Goal: Check status: Check status

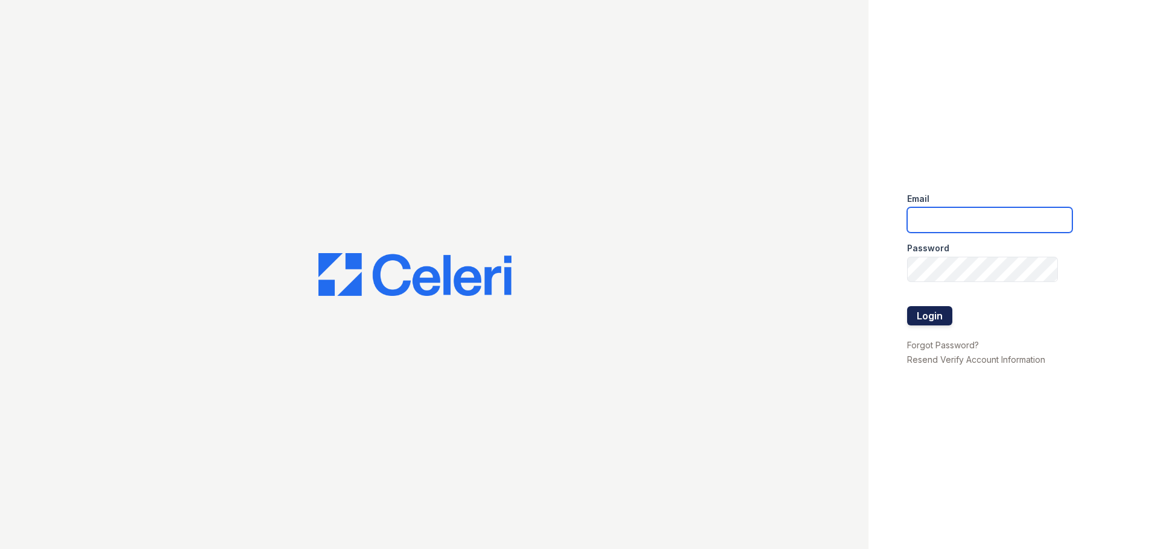
type input "[DOMAIN_NAME][EMAIL_ADDRESS][DOMAIN_NAME]"
click at [919, 310] on button "Login" at bounding box center [929, 315] width 45 height 19
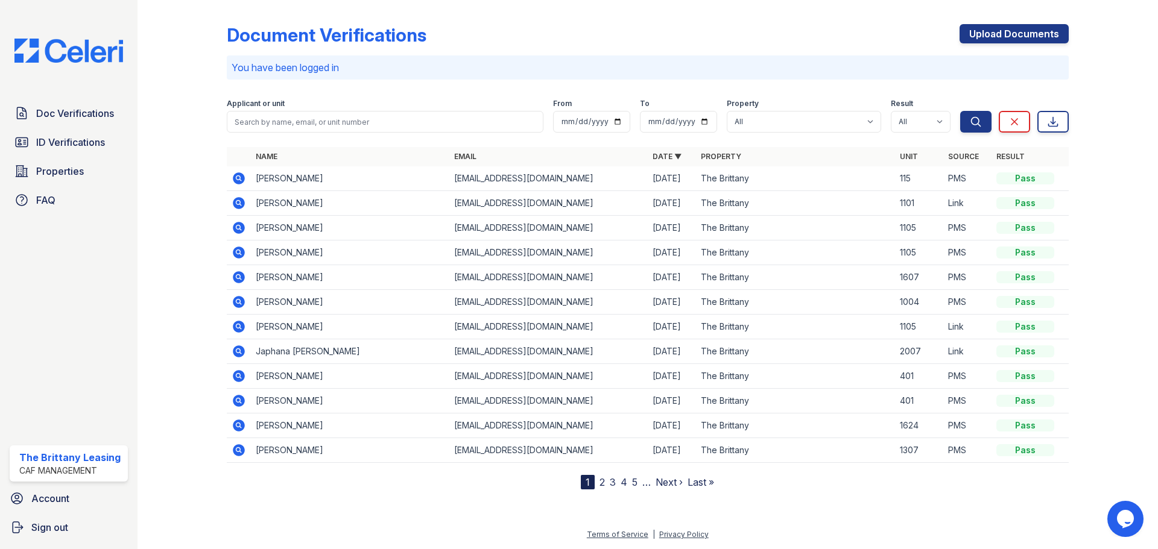
click at [240, 277] on icon at bounding box center [239, 277] width 14 height 14
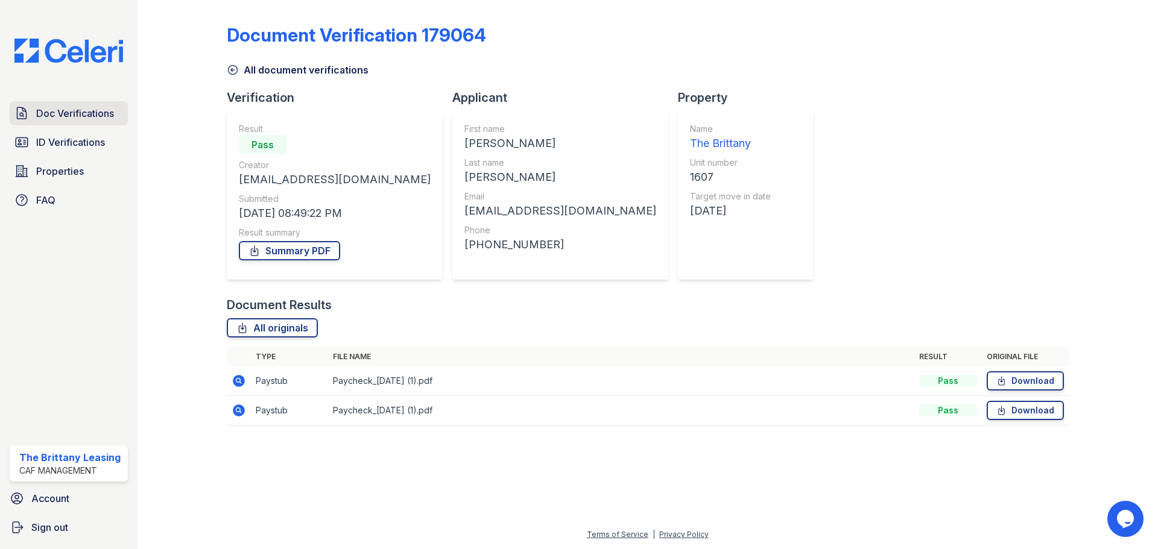
click at [70, 116] on span "Doc Verifications" at bounding box center [75, 113] width 78 height 14
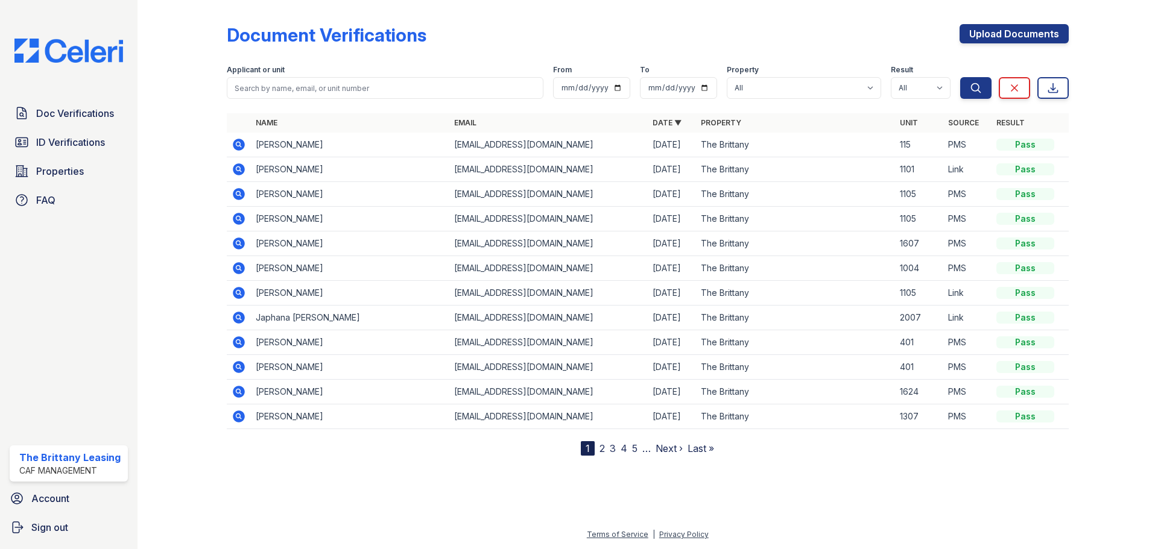
click at [236, 243] on icon at bounding box center [239, 243] width 14 height 14
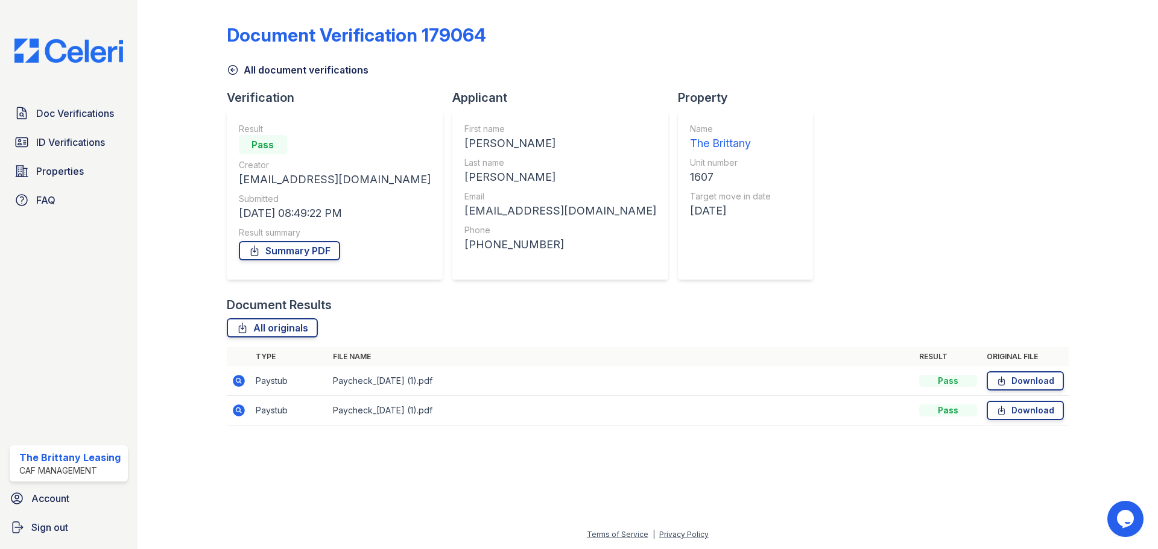
click at [239, 380] on icon at bounding box center [237, 380] width 3 height 3
click at [236, 410] on icon at bounding box center [239, 410] width 14 height 14
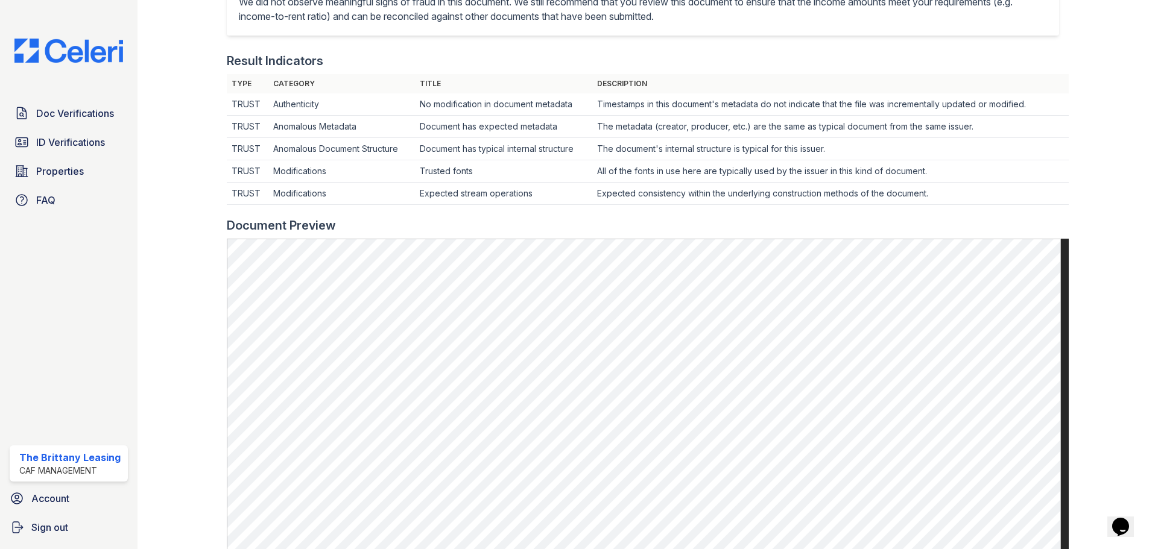
scroll to position [99, 0]
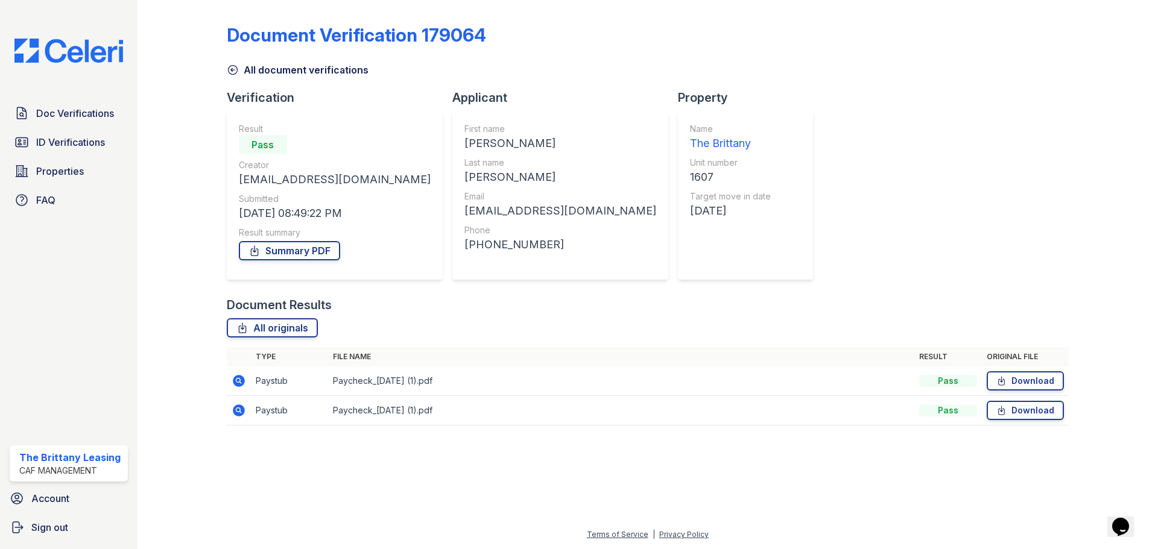
click at [241, 382] on icon at bounding box center [239, 381] width 12 height 12
click at [239, 409] on icon at bounding box center [237, 409] width 3 height 3
click at [240, 412] on icon at bounding box center [239, 410] width 14 height 14
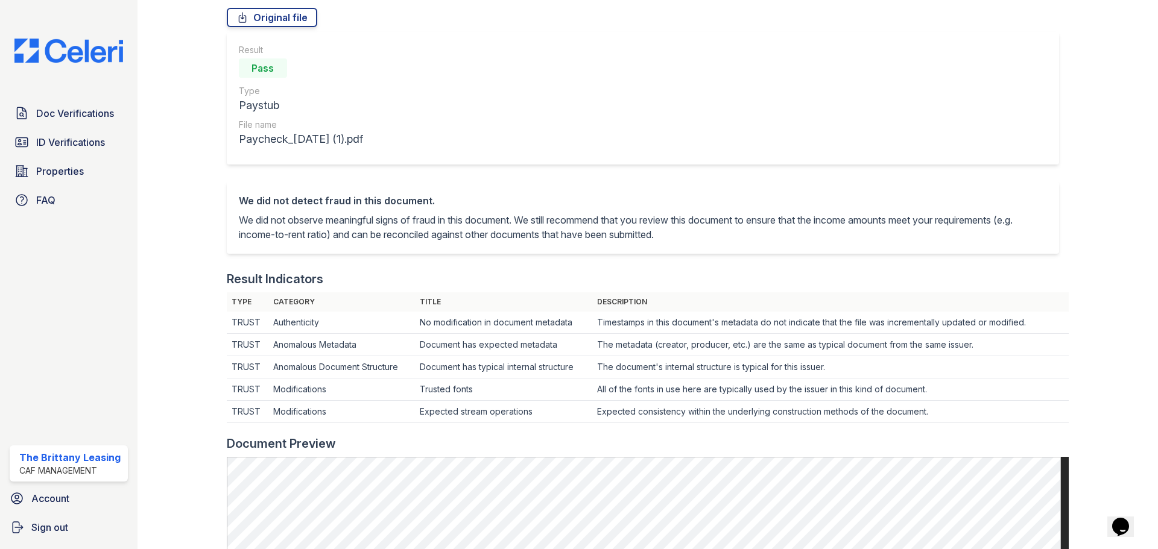
scroll to position [99, 0]
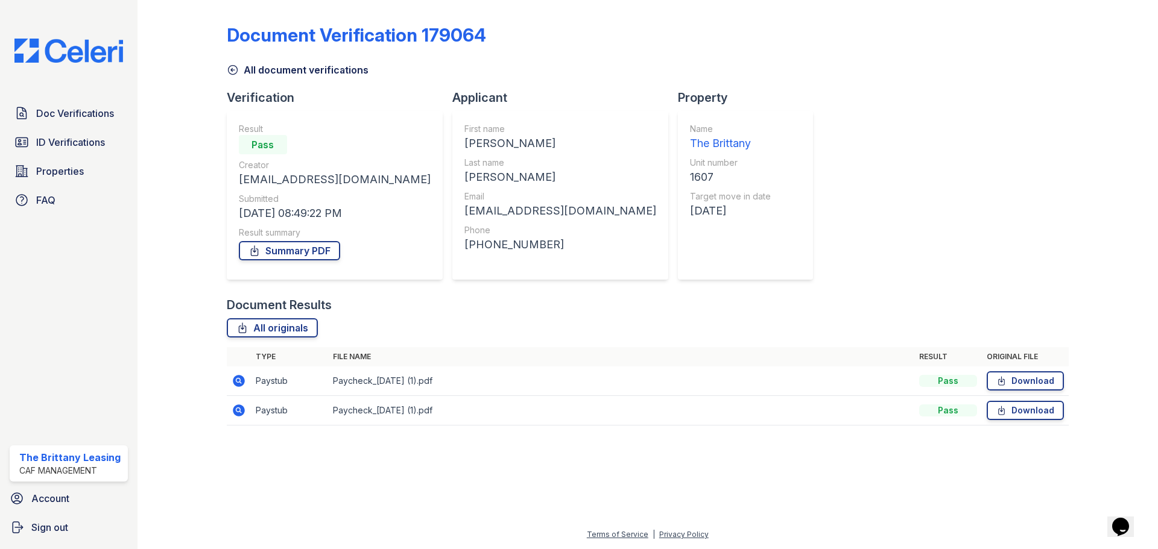
click at [241, 408] on icon at bounding box center [239, 411] width 12 height 12
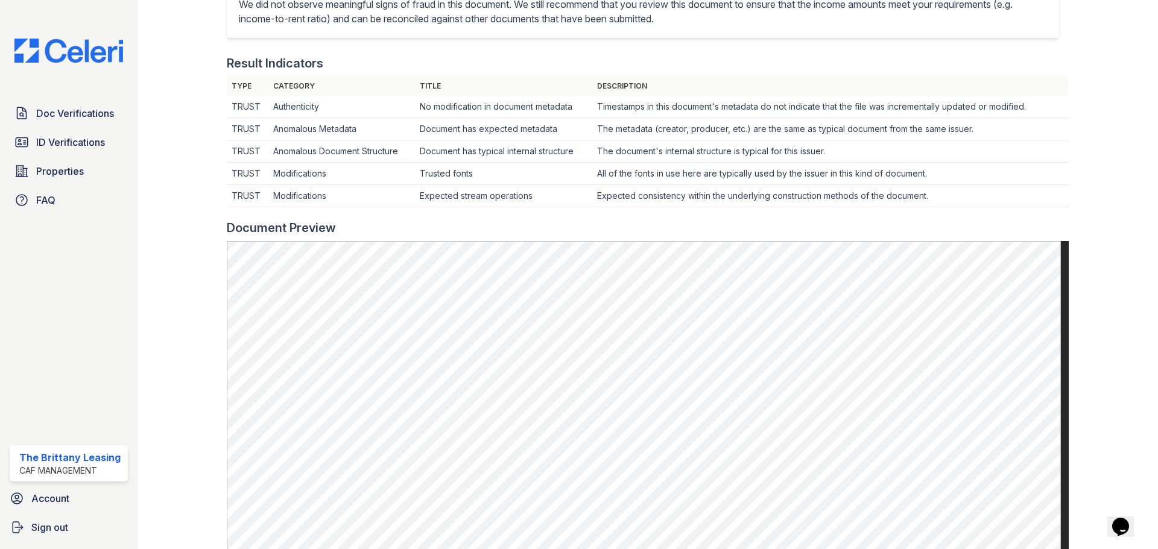
scroll to position [99, 0]
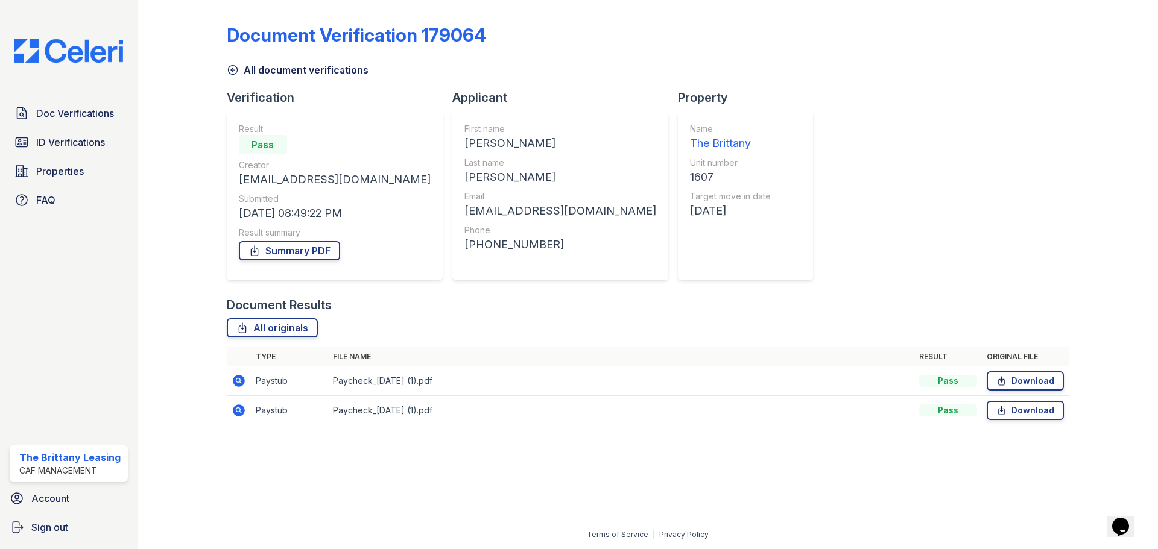
click at [239, 379] on icon at bounding box center [239, 381] width 14 height 14
click at [81, 106] on span "Doc Verifications" at bounding box center [75, 113] width 78 height 14
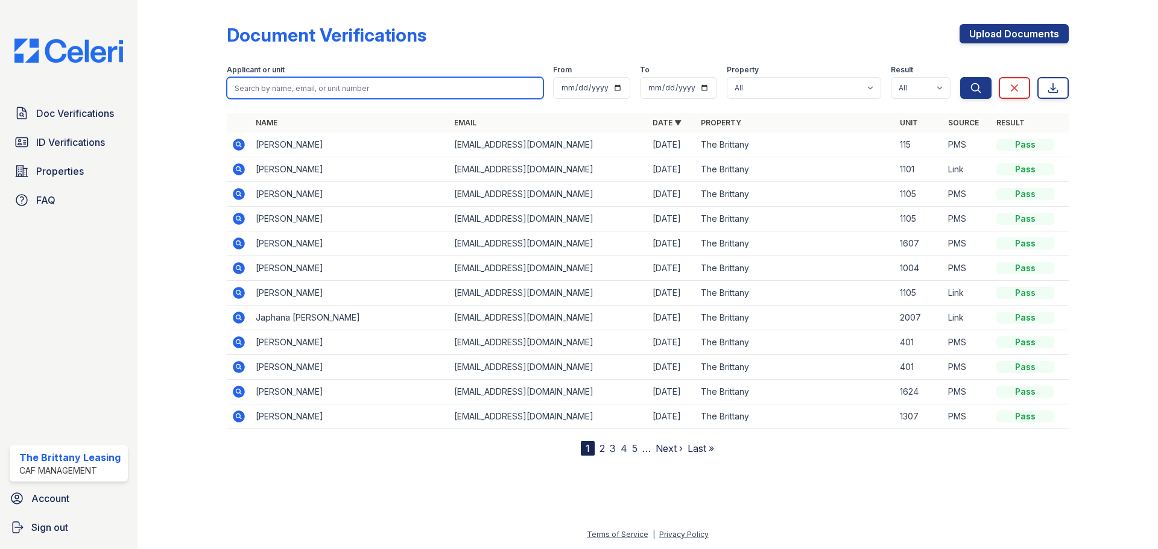
click at [274, 87] on input "search" at bounding box center [385, 88] width 317 height 22
type input "karen"
click at [960, 77] on button "Search" at bounding box center [975, 88] width 31 height 22
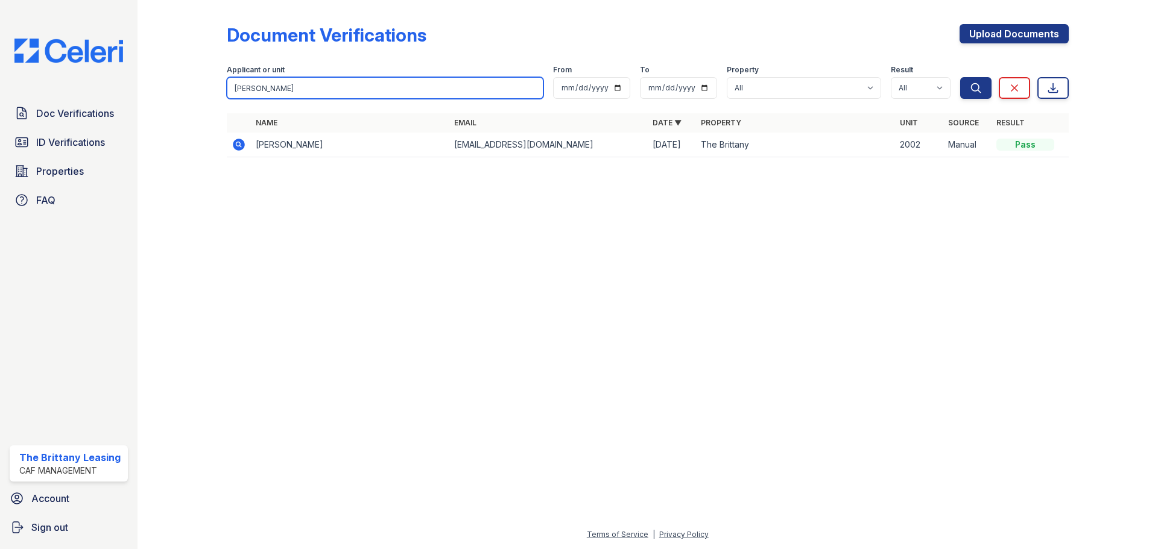
click at [270, 86] on input "karen" at bounding box center [385, 88] width 317 height 22
type input "k"
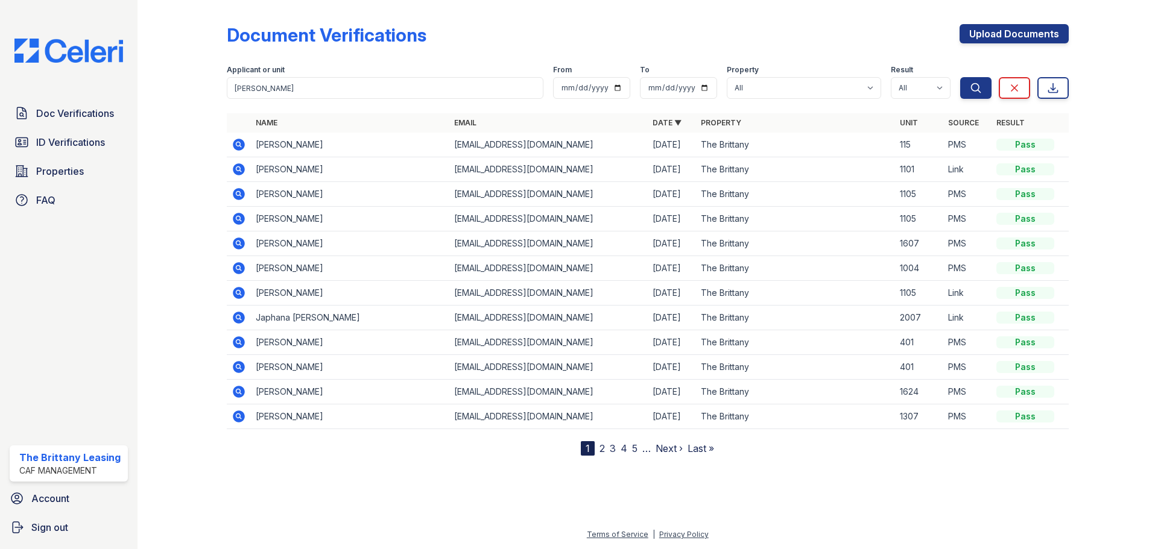
click at [237, 241] on icon at bounding box center [239, 244] width 12 height 12
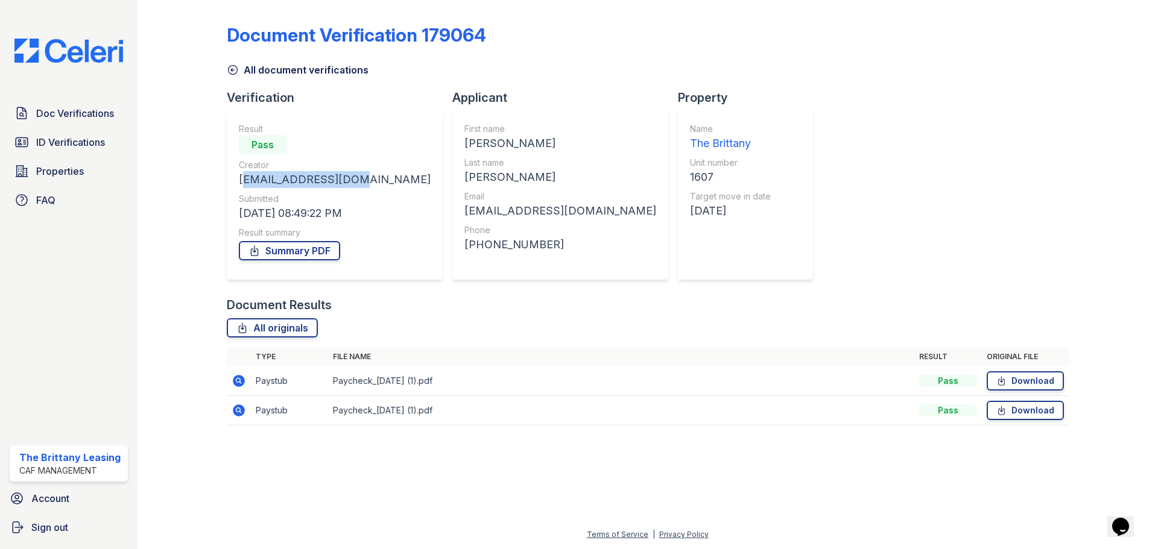
drag, startPoint x: 353, startPoint y: 178, endPoint x: 238, endPoint y: 177, distance: 115.8
click at [238, 177] on div "Result Pass Creator dina3443@yahoo.com Submitted 08/21/25 08:49:22 PM Result su…" at bounding box center [335, 195] width 216 height 169
copy div "dina3443@yahoo.com"
drag, startPoint x: 521, startPoint y: 210, endPoint x: 384, endPoint y: 213, distance: 137.5
click at [452, 213] on div "First name Cody Last name Oliver Email olivercody39@gmail.com Phone +18179659308" at bounding box center [560, 195] width 216 height 169
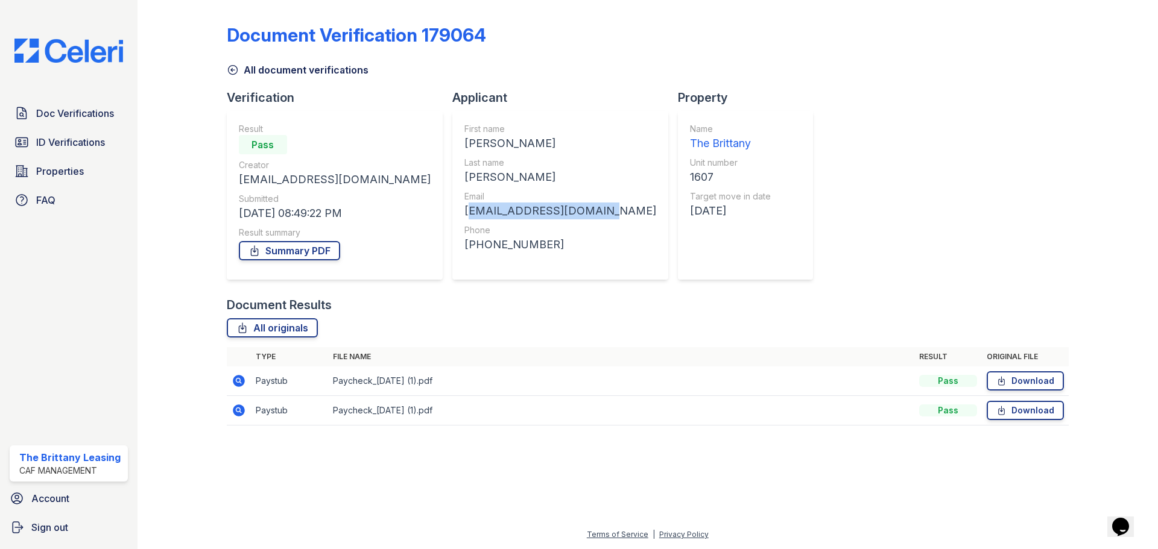
copy div "[EMAIL_ADDRESS][DOMAIN_NAME]"
click at [45, 163] on link "Properties" at bounding box center [69, 171] width 118 height 24
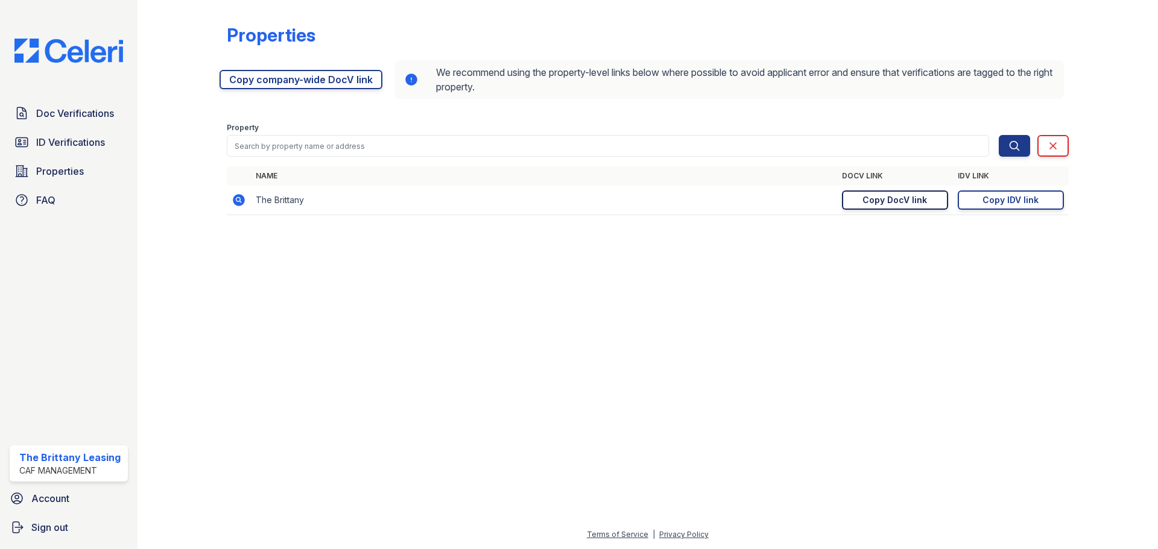
click at [929, 200] on link "Copy DocV link Copy link" at bounding box center [895, 200] width 106 height 19
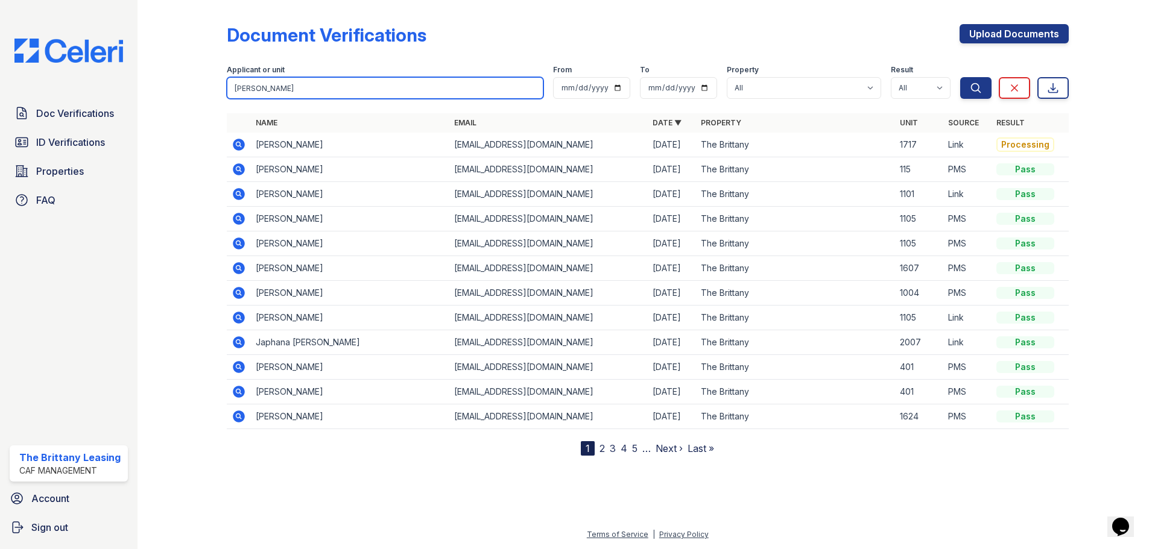
click at [302, 87] on input "[PERSON_NAME]" at bounding box center [385, 88] width 317 height 22
type input "k"
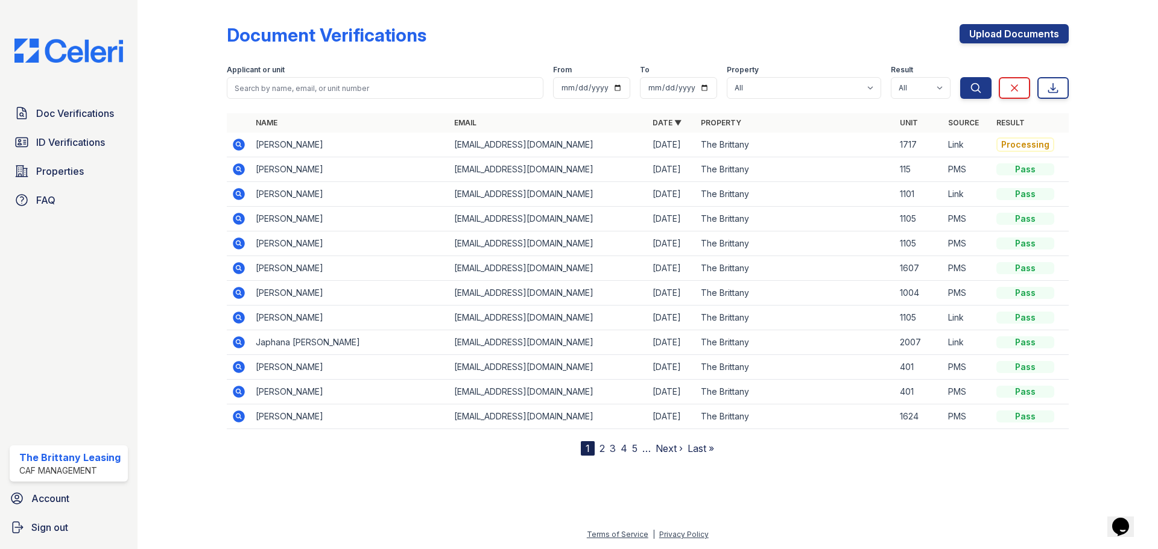
click at [239, 144] on icon at bounding box center [237, 143] width 3 height 3
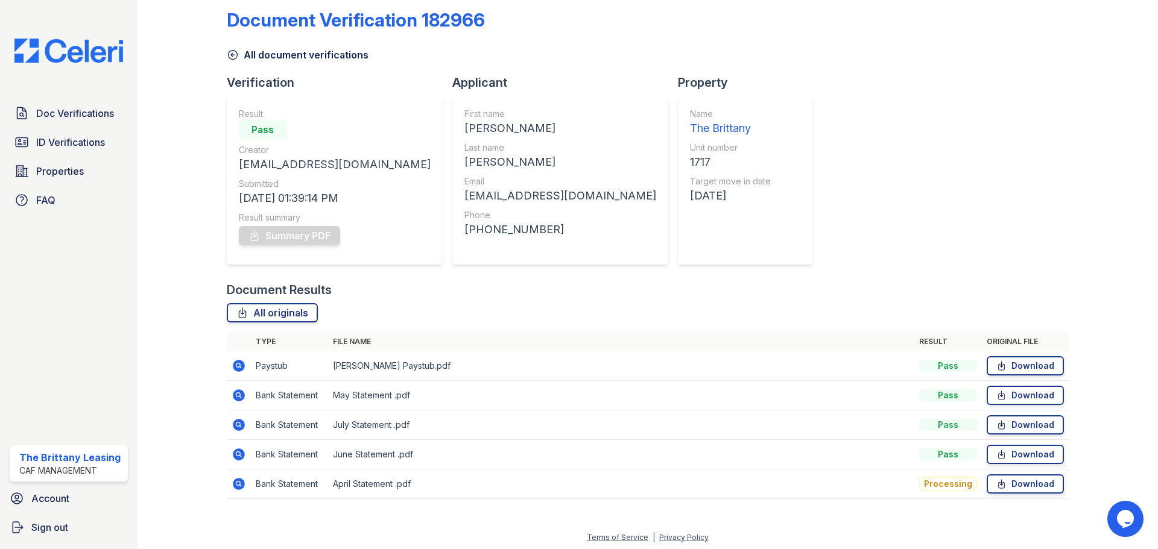
scroll to position [18, 0]
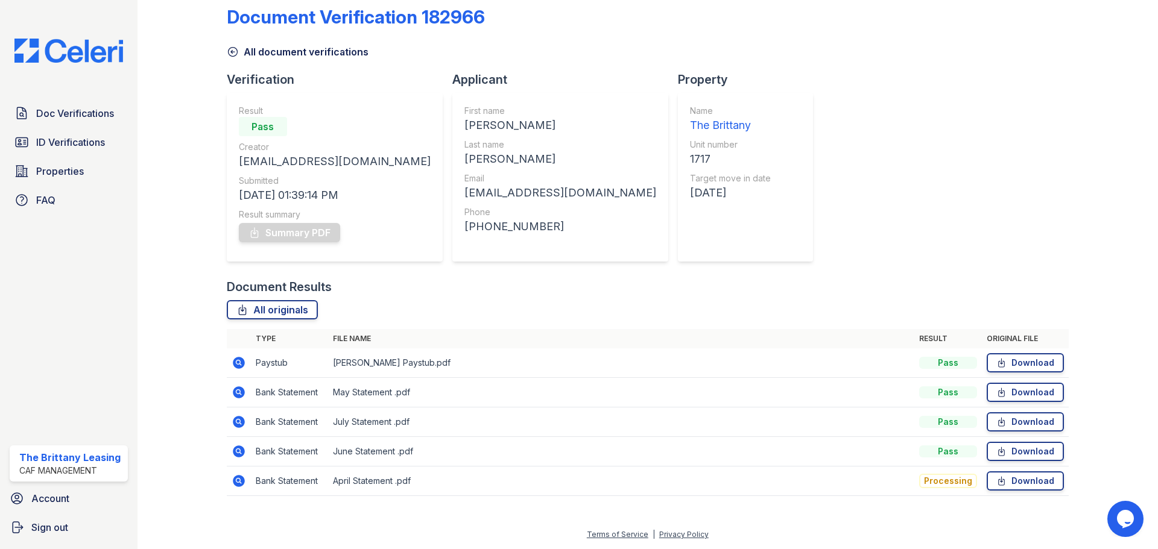
click at [235, 361] on icon at bounding box center [239, 363] width 12 height 12
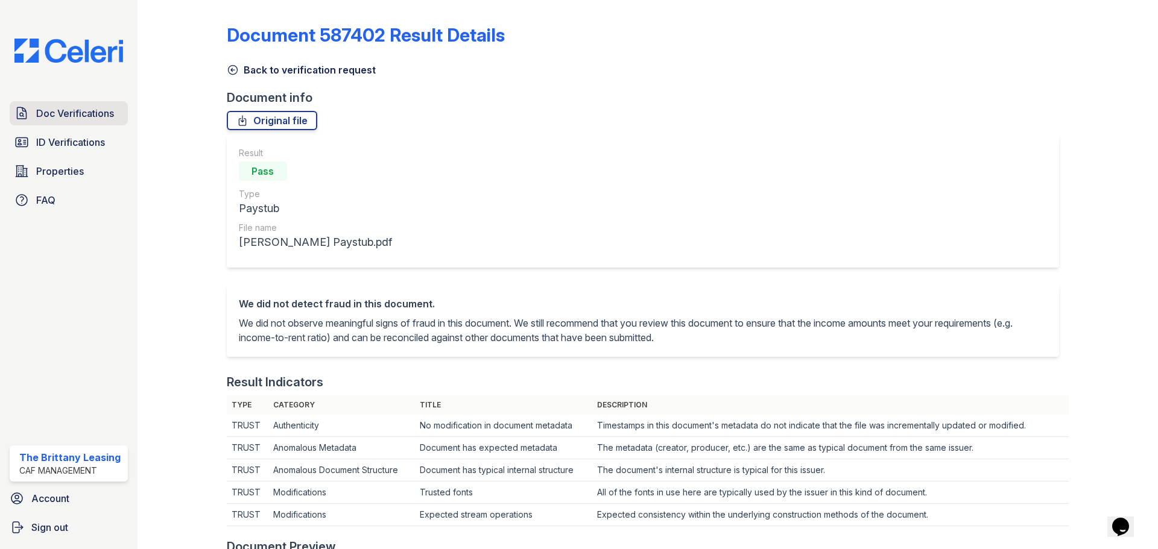
click at [83, 117] on span "Doc Verifications" at bounding box center [75, 113] width 78 height 14
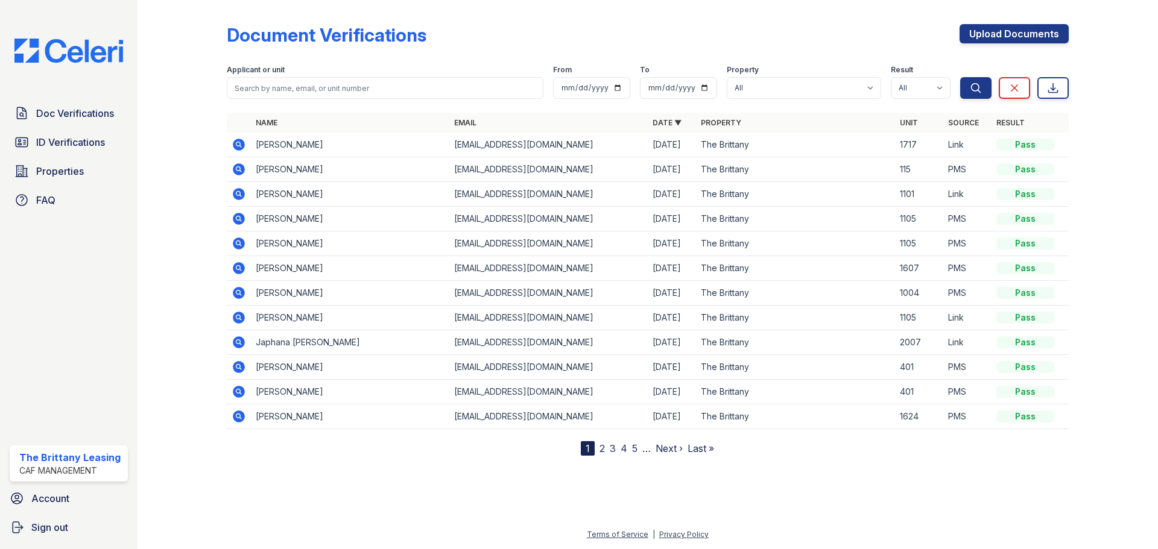
click at [239, 142] on icon at bounding box center [239, 144] width 14 height 14
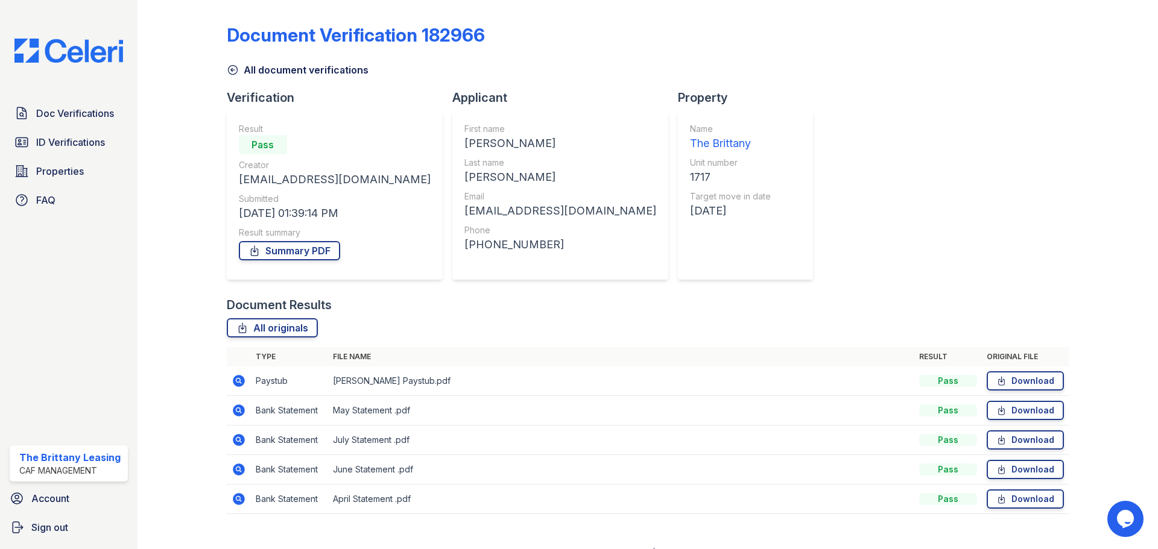
scroll to position [18, 0]
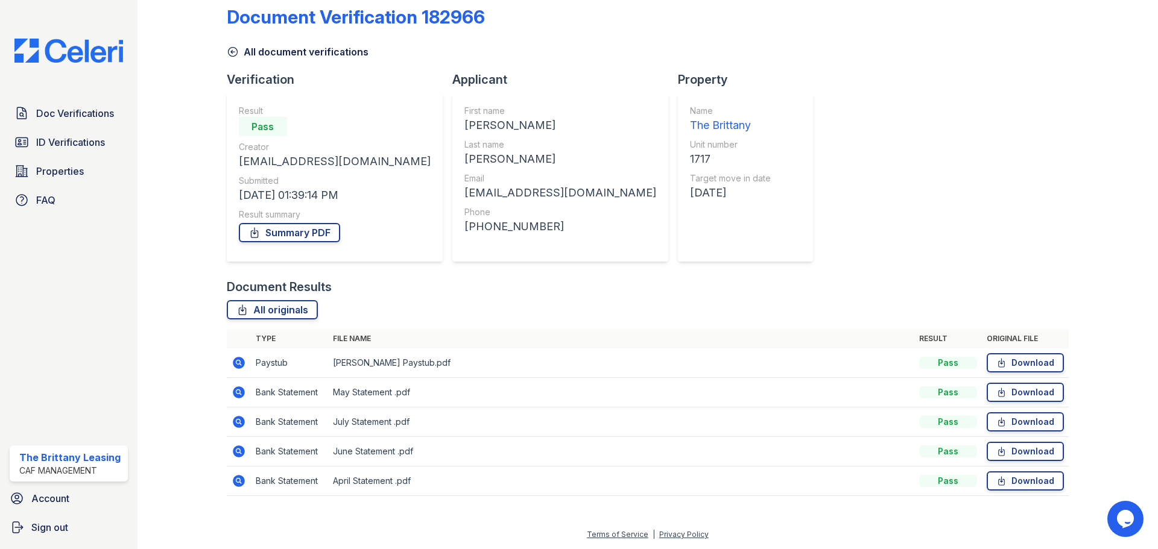
click at [233, 393] on icon at bounding box center [239, 393] width 12 height 12
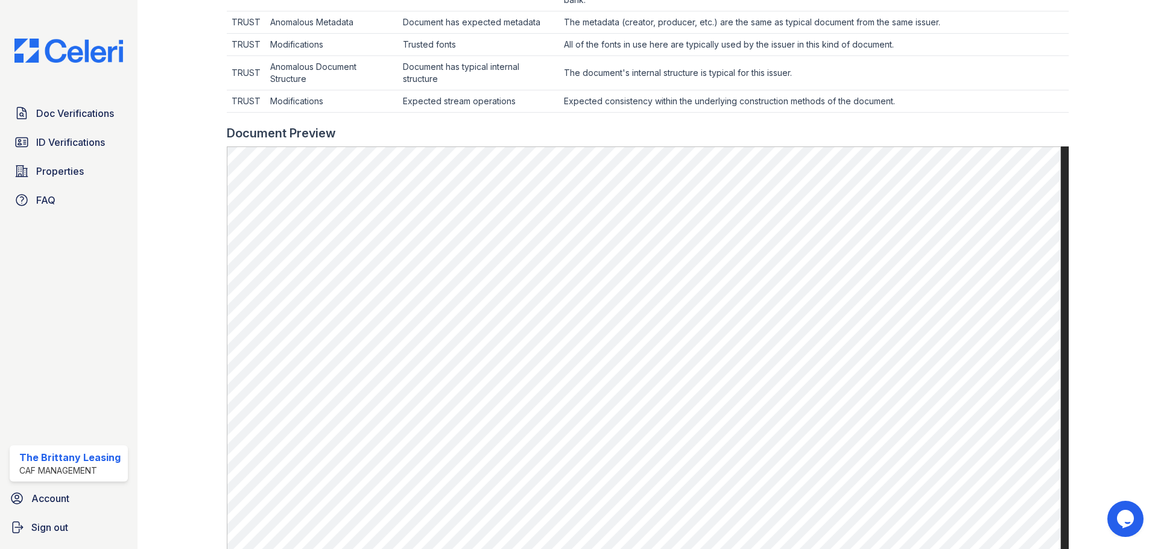
scroll to position [459, 0]
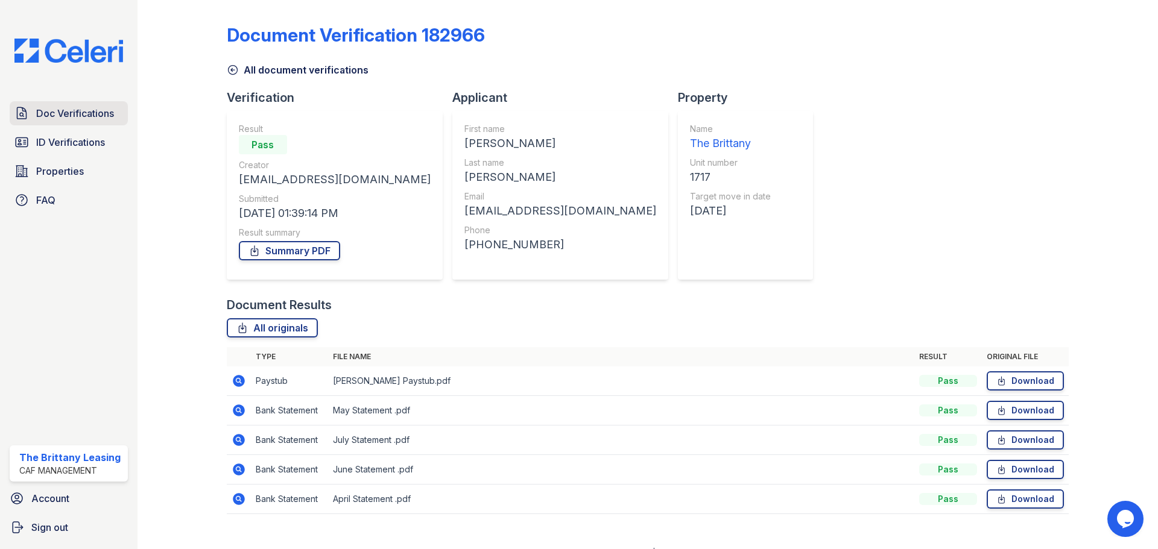
click at [83, 116] on span "Doc Verifications" at bounding box center [75, 113] width 78 height 14
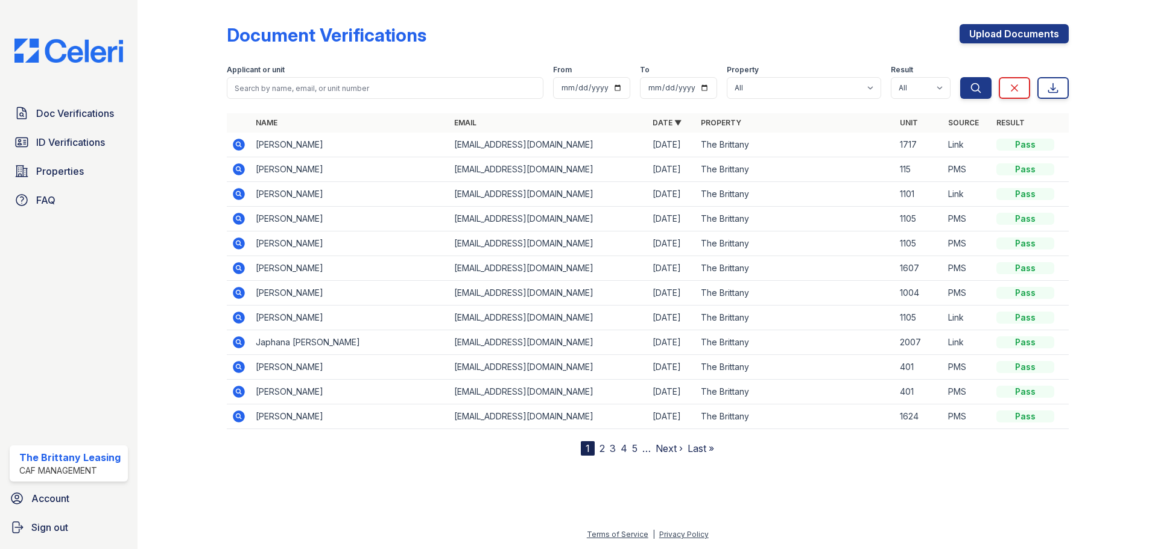
click at [241, 144] on icon at bounding box center [239, 145] width 12 height 12
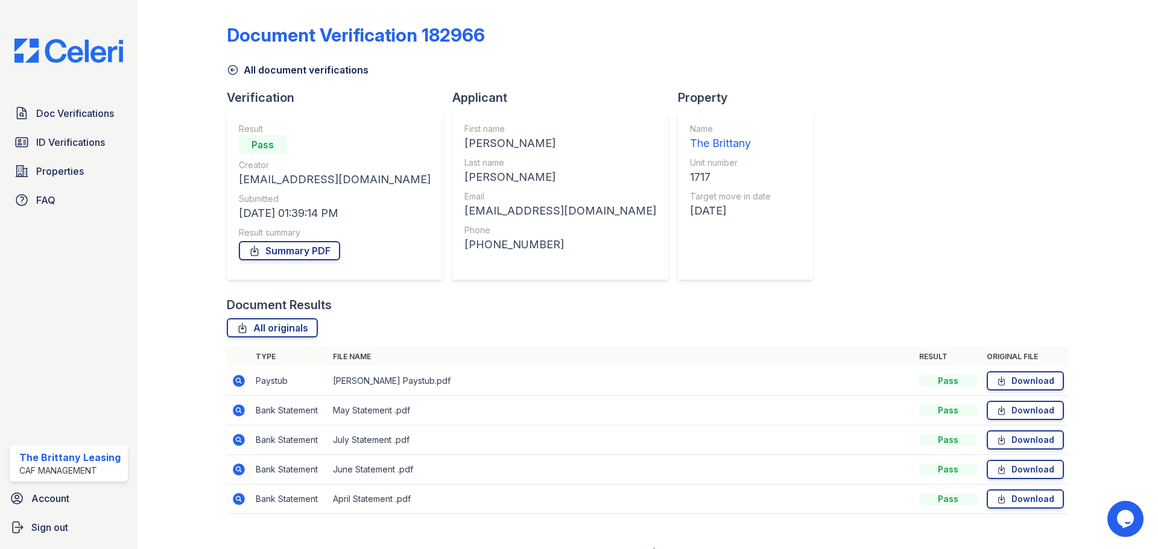
scroll to position [18, 0]
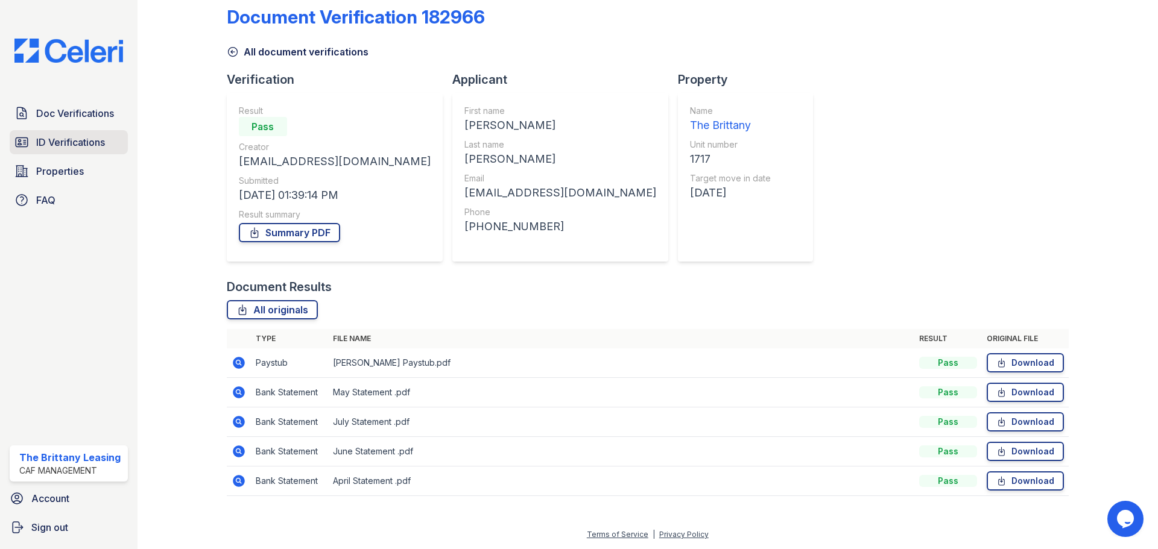
click at [83, 137] on span "ID Verifications" at bounding box center [70, 142] width 69 height 14
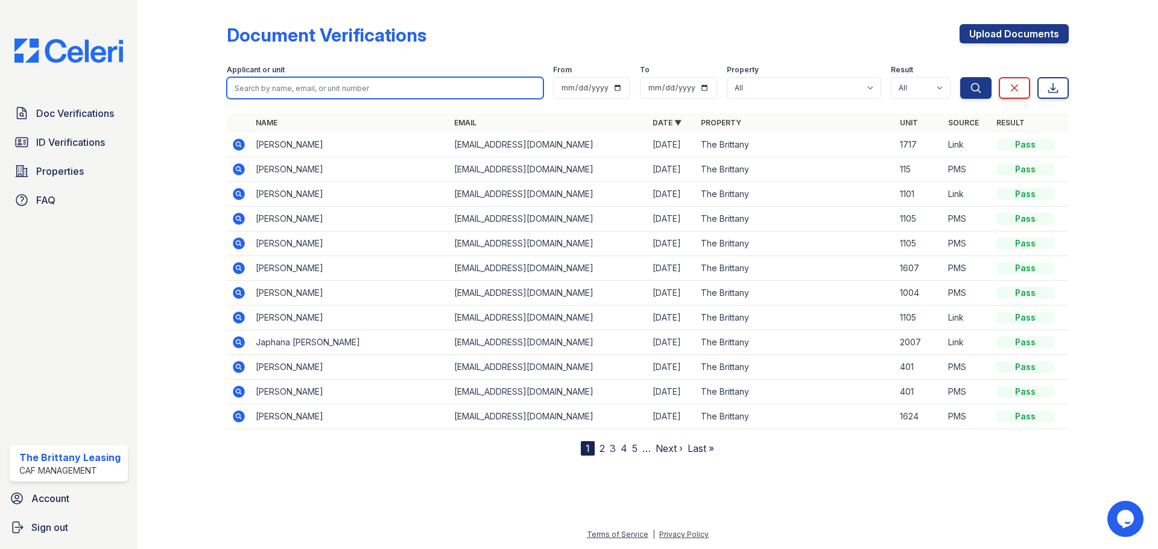
click at [353, 90] on input "search" at bounding box center [385, 88] width 317 height 22
click at [257, 88] on input "Smith,beverly" at bounding box center [385, 88] width 317 height 22
type input "Smith, Beverly"
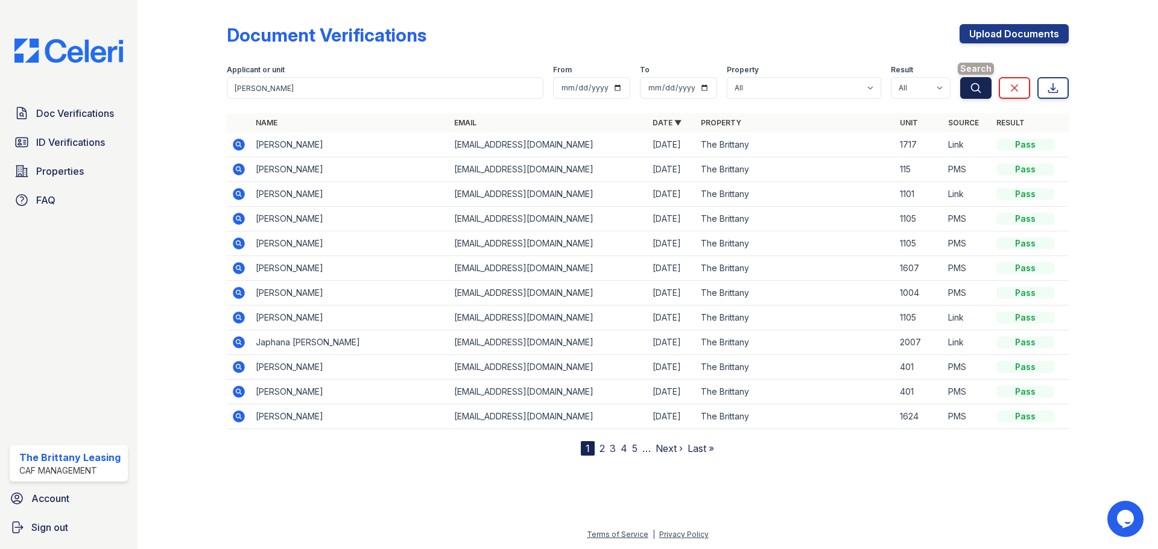
click at [982, 87] on button "Search" at bounding box center [975, 88] width 31 height 22
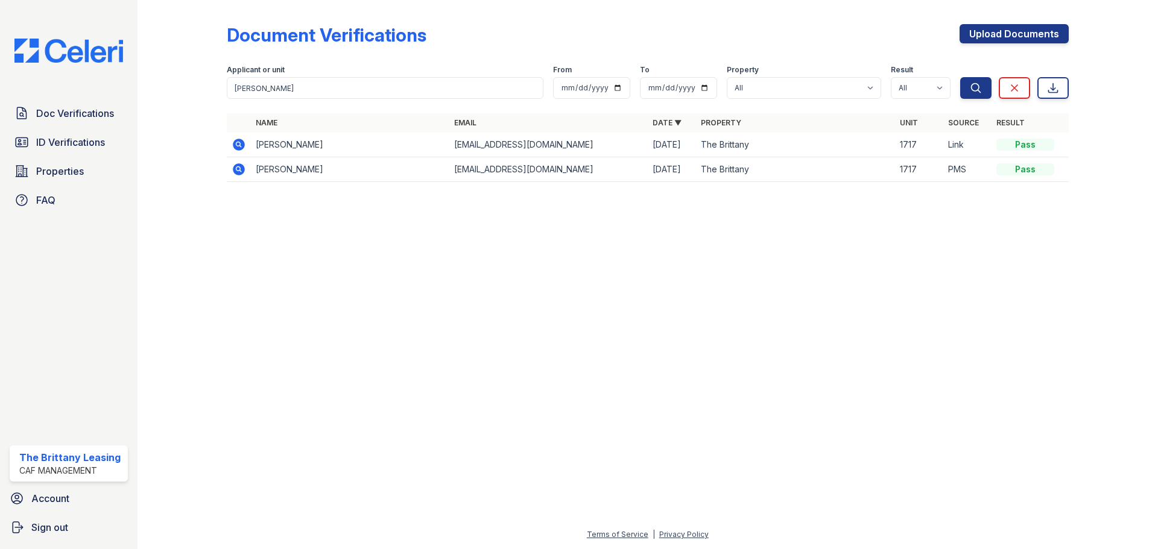
click at [242, 169] on icon at bounding box center [239, 169] width 12 height 12
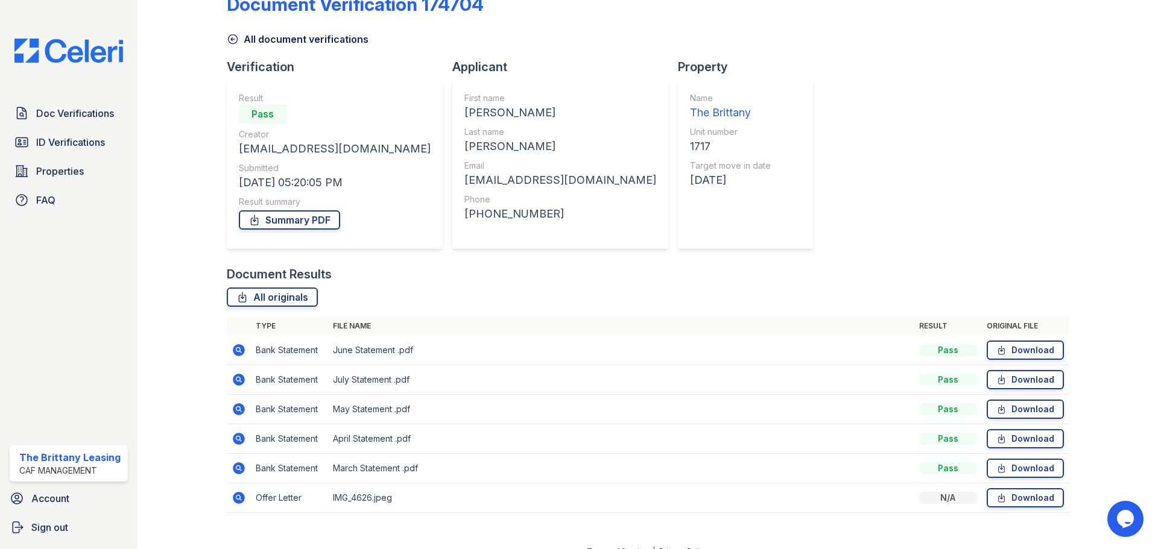
scroll to position [48, 0]
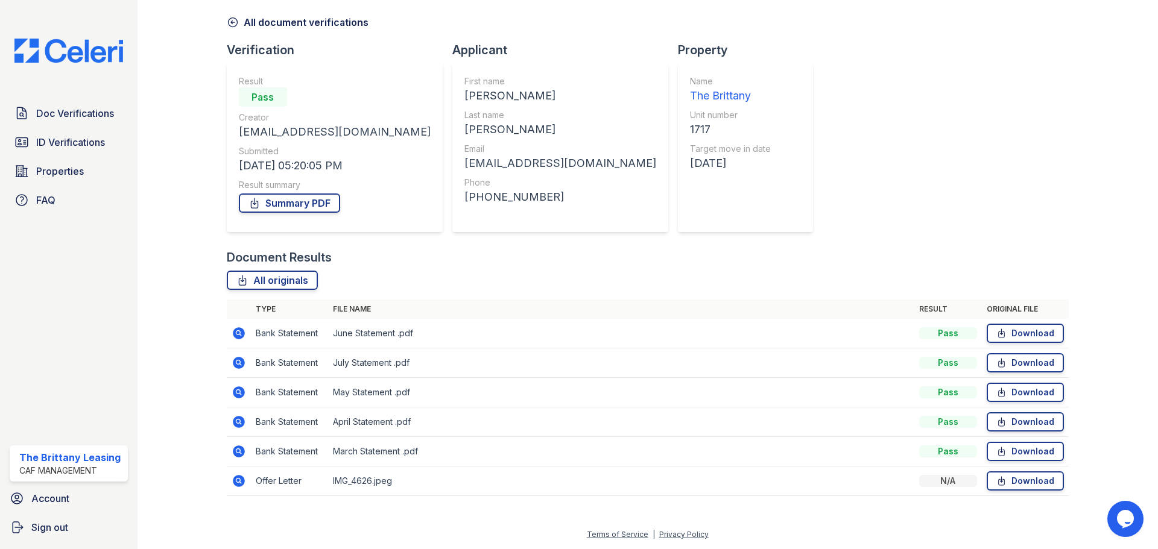
click at [241, 481] on icon at bounding box center [239, 481] width 12 height 12
